Goal: Task Accomplishment & Management: Use online tool/utility

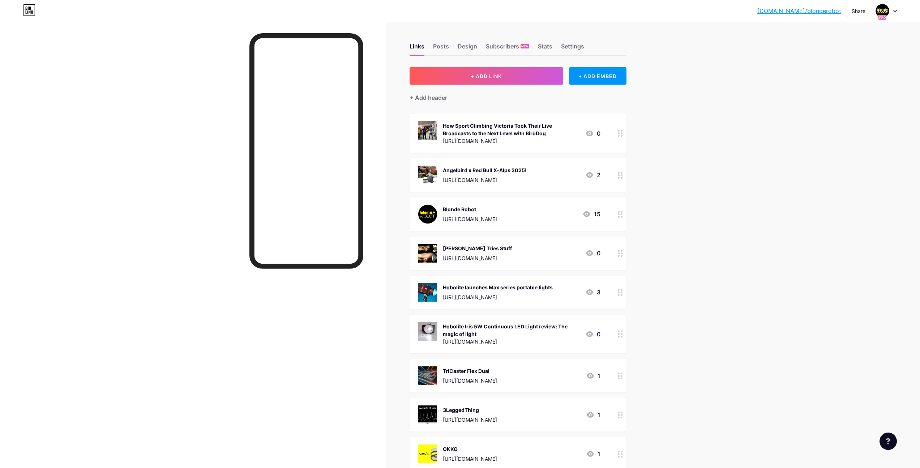
click at [154, 94] on div at bounding box center [193, 256] width 386 height 468
click at [894, 9] on div at bounding box center [886, 10] width 21 height 13
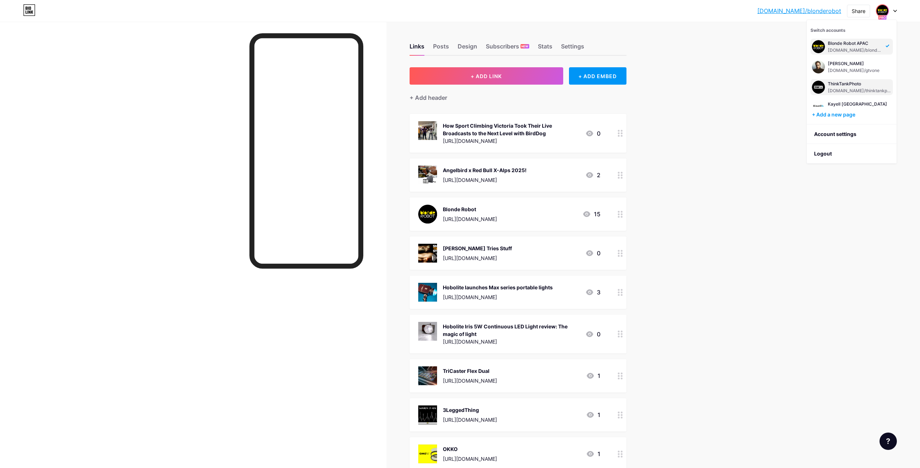
click at [850, 83] on div "ThinkTankPhoto" at bounding box center [860, 84] width 64 height 6
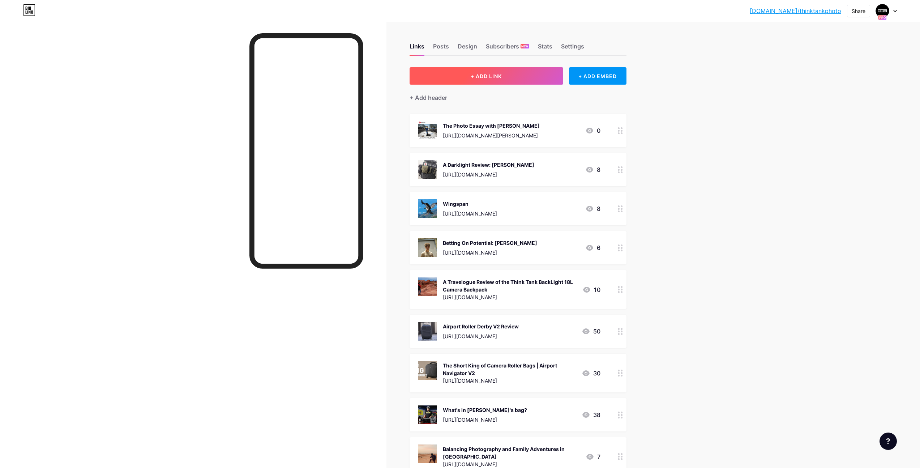
click at [513, 75] on button "+ ADD LINK" at bounding box center [487, 75] width 154 height 17
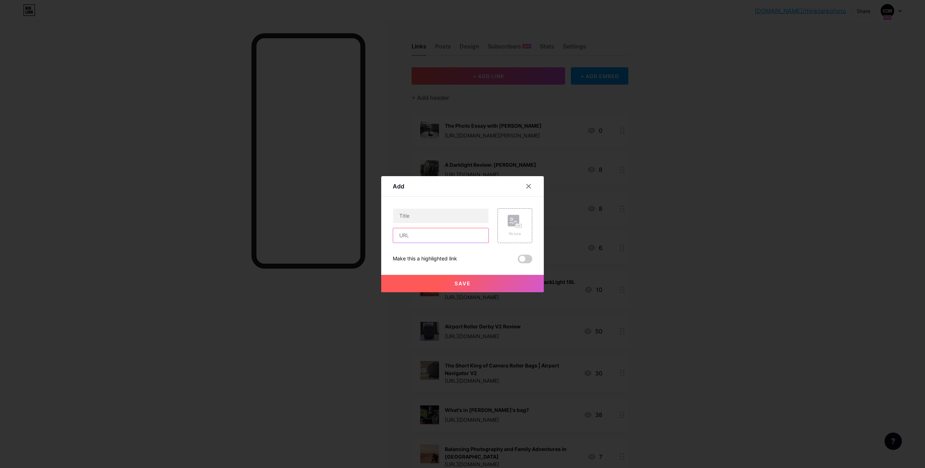
click at [420, 236] on input "text" at bounding box center [440, 235] width 95 height 14
paste input "https://www.thinktankphoto.com/blogs/thinktank/intern-insights-a-two-part-serie…"
type input "https://www.thinktankphoto.com/blogs/thinktank/intern-insights-a-two-part-serie…"
click at [429, 218] on input "text" at bounding box center [440, 216] width 95 height 14
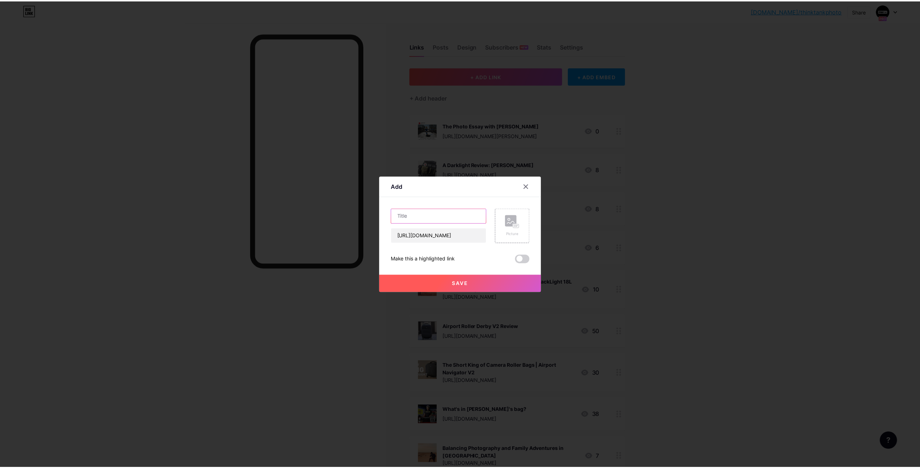
scroll to position [0, 0]
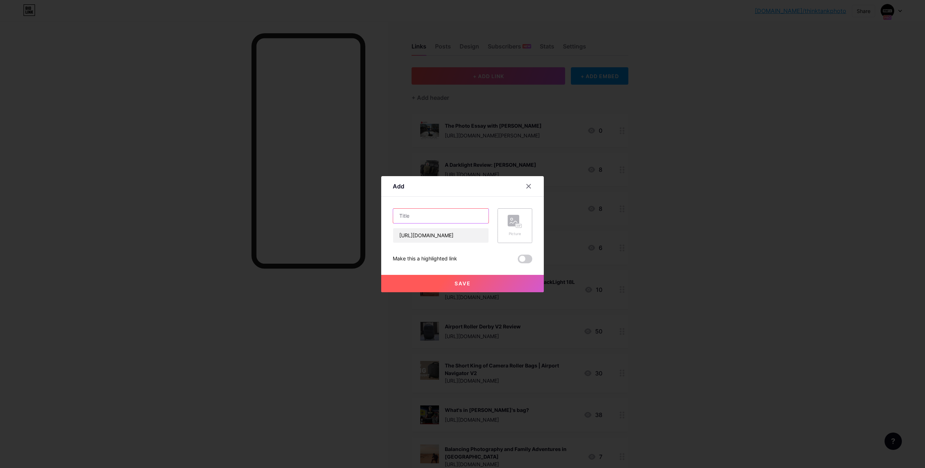
paste input "Making More with Less"
type input "Making More with Less"
click at [509, 222] on rect at bounding box center [514, 221] width 12 height 12
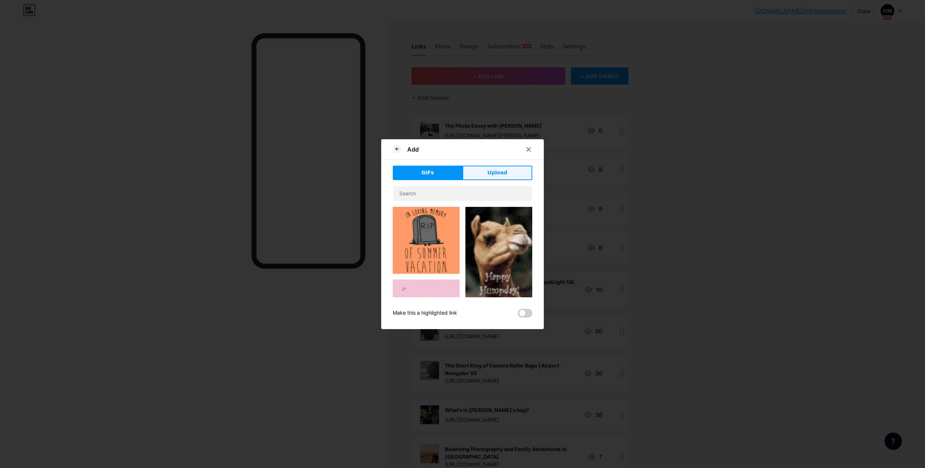
click at [482, 172] on button "Upload" at bounding box center [498, 173] width 70 height 14
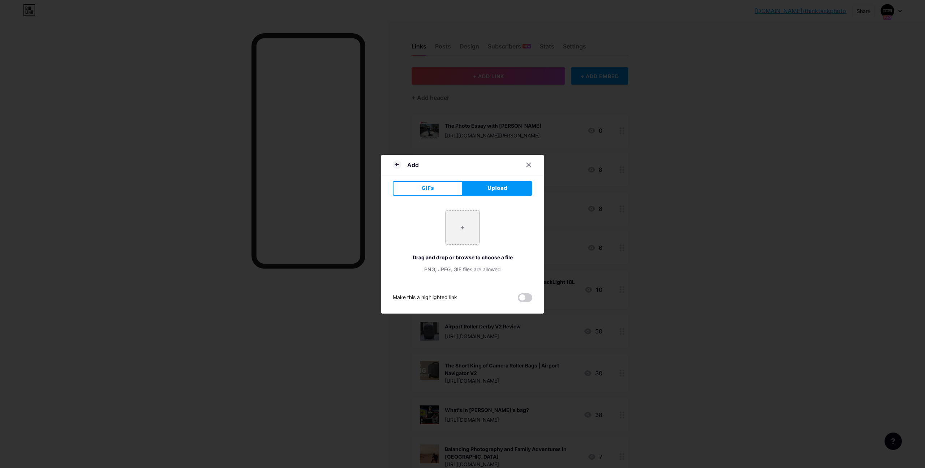
click at [451, 227] on input "file" at bounding box center [463, 227] width 34 height 34
type input "C:\fakepath\TS2_1205_2_433a1152-52af-421b-80cf-c204c682a2ec.webp"
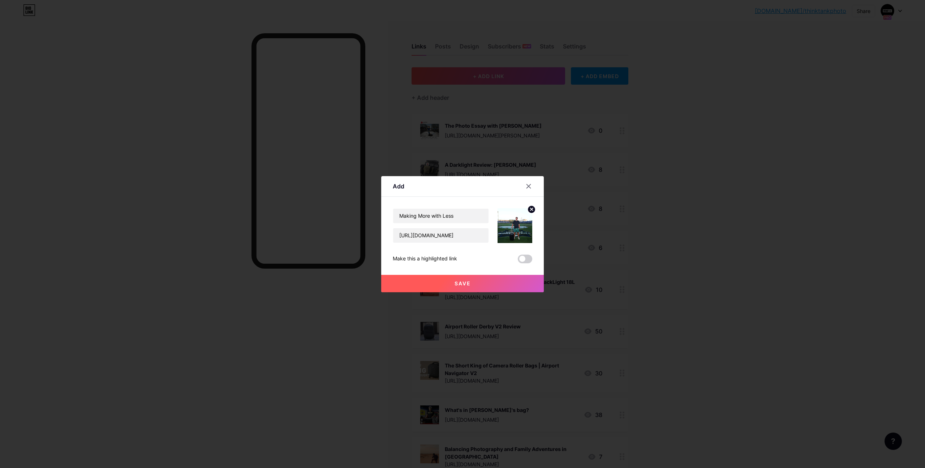
click at [467, 285] on span "Save" at bounding box center [463, 283] width 16 height 6
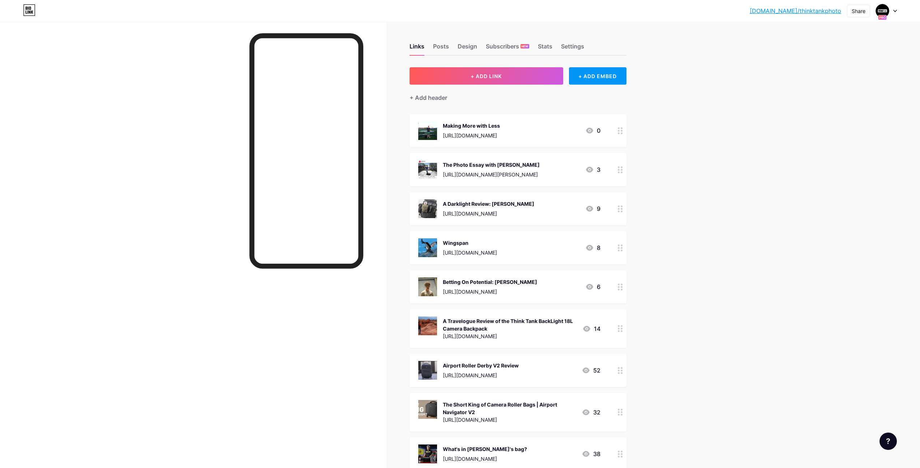
click at [813, 10] on link "[DOMAIN_NAME]/thinktankphoto" at bounding box center [795, 11] width 91 height 9
click at [196, 59] on div at bounding box center [193, 256] width 386 height 468
